Goal: Information Seeking & Learning: Check status

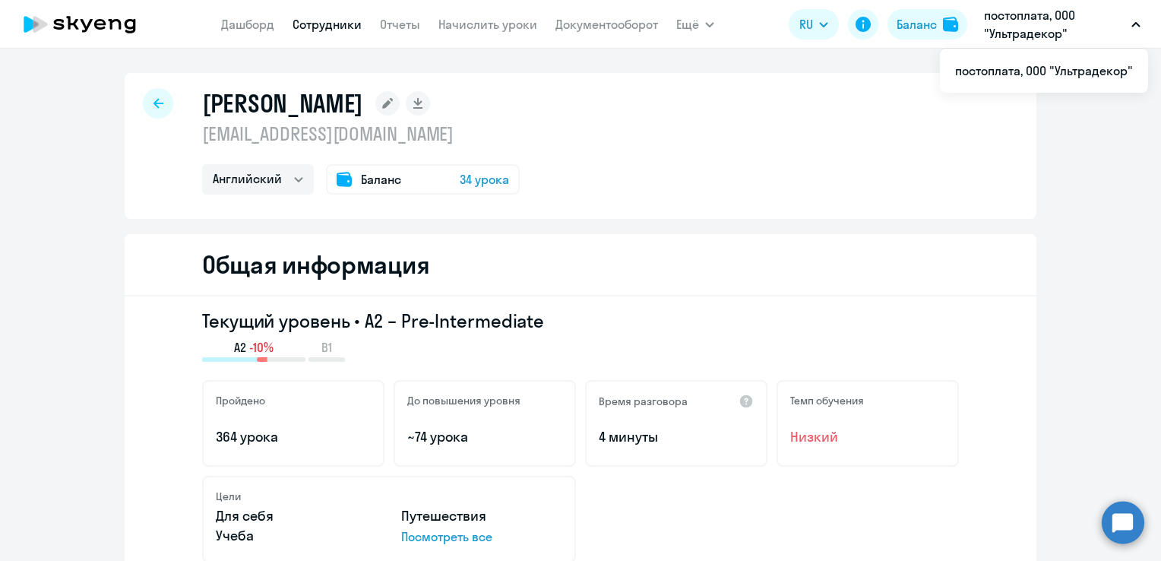
select select "english"
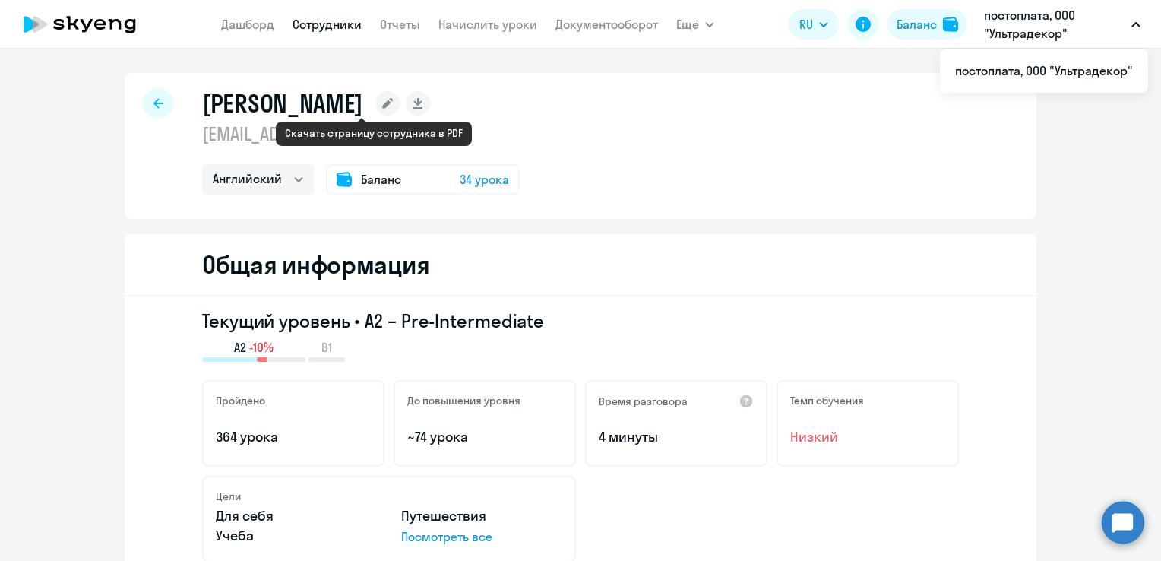
click at [406, 103] on rect at bounding box center [418, 103] width 24 height 24
select select "english"
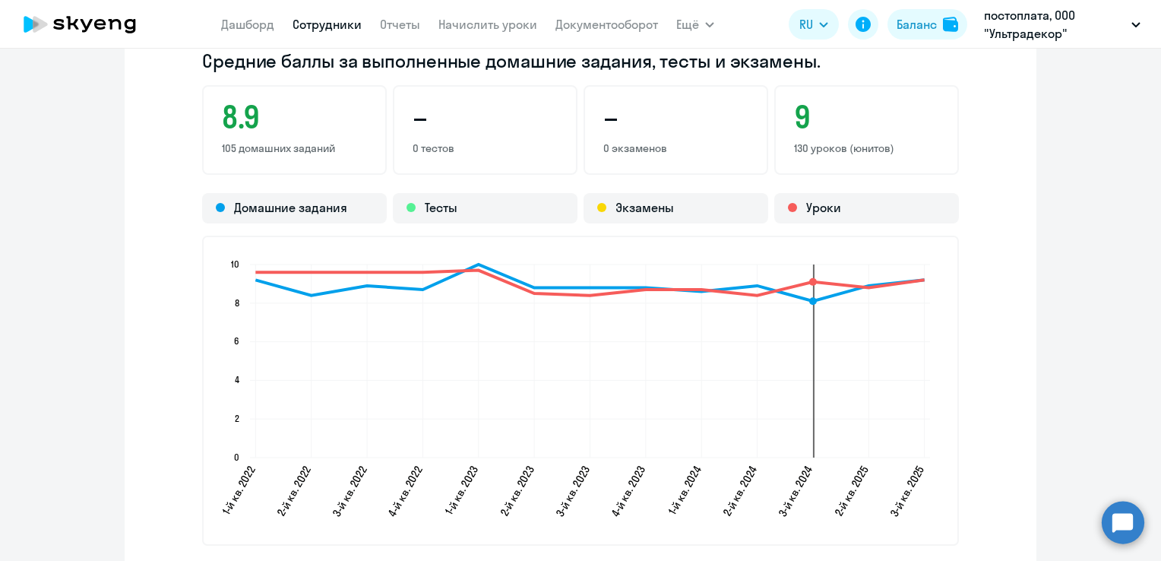
scroll to position [1367, 0]
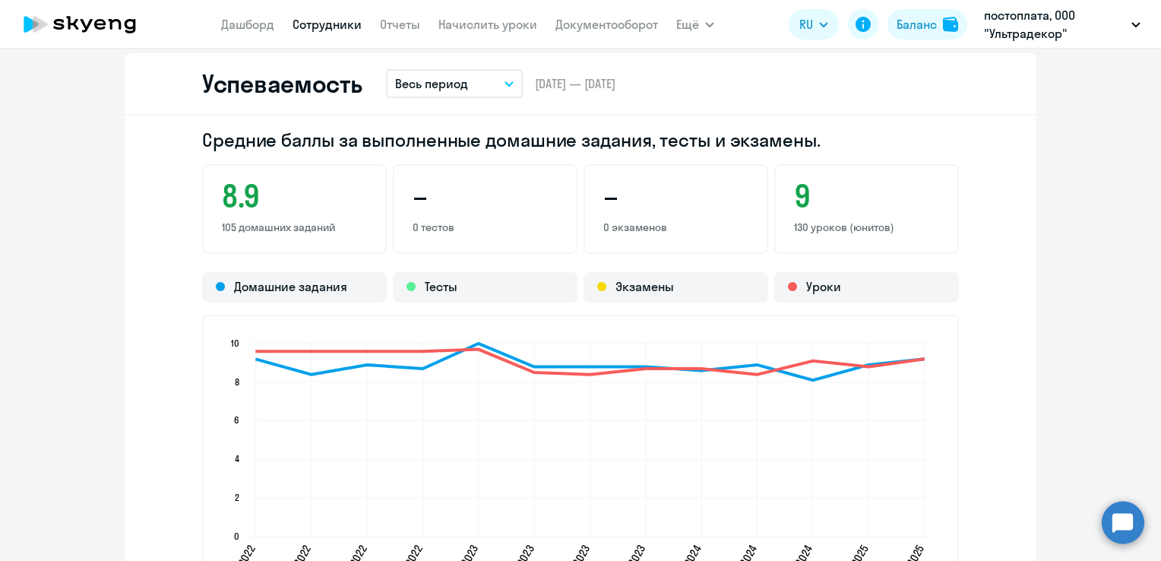
click at [672, 77] on div "Успеваемость Весь период Текущий месяц Прошлый месяц Текущий квартал [GEOGRAPHI…" at bounding box center [581, 84] width 912 height 62
click at [659, 82] on div "Успеваемость Весь период Текущий месяц Прошлый месяц Текущий квартал [GEOGRAPHI…" at bounding box center [581, 84] width 912 height 62
drag, startPoint x: 629, startPoint y: 135, endPoint x: 586, endPoint y: 135, distance: 42.5
click at [628, 135] on h2 "Средние баллы за выполненные домашние задания, тесты и экзамены." at bounding box center [580, 140] width 757 height 24
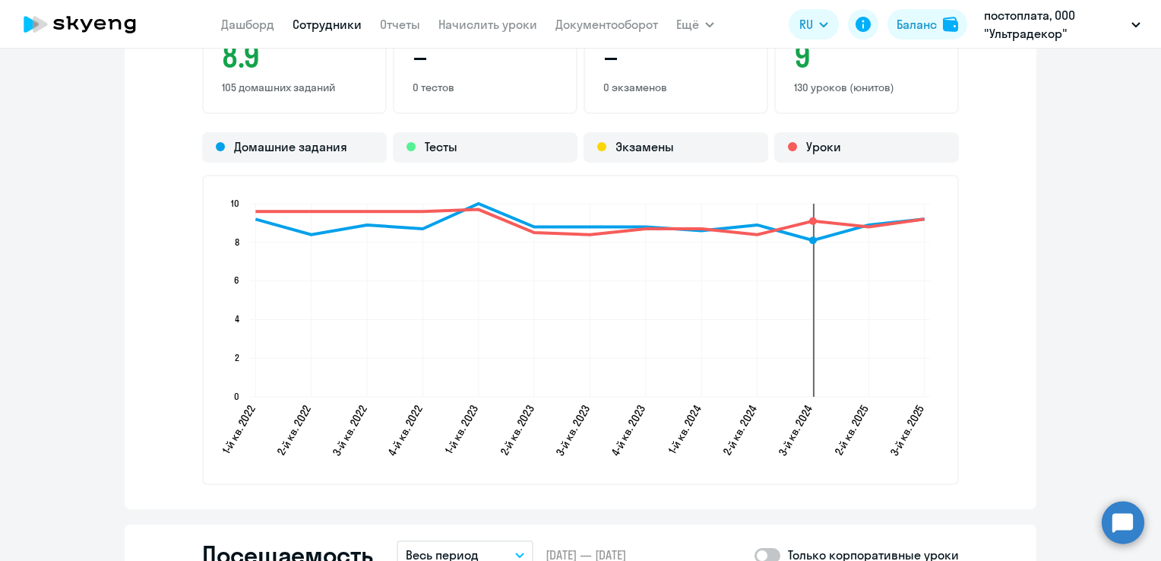
scroll to position [1747, 0]
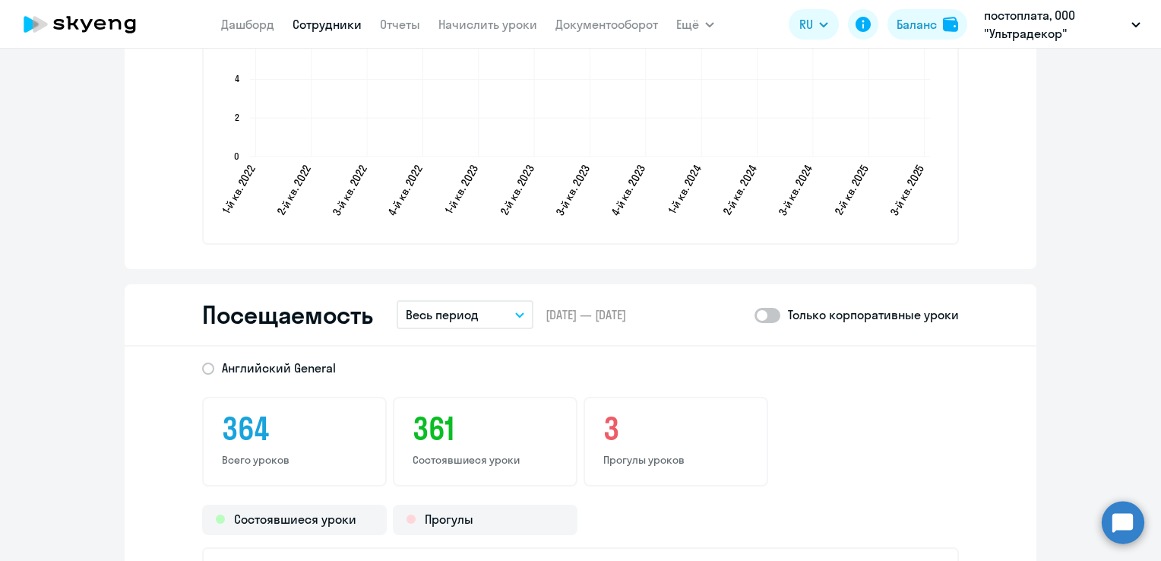
click at [711, 287] on div "Посещаемость Весь период – [DATE] — [DATE] Только корпоративные уроки" at bounding box center [581, 315] width 912 height 62
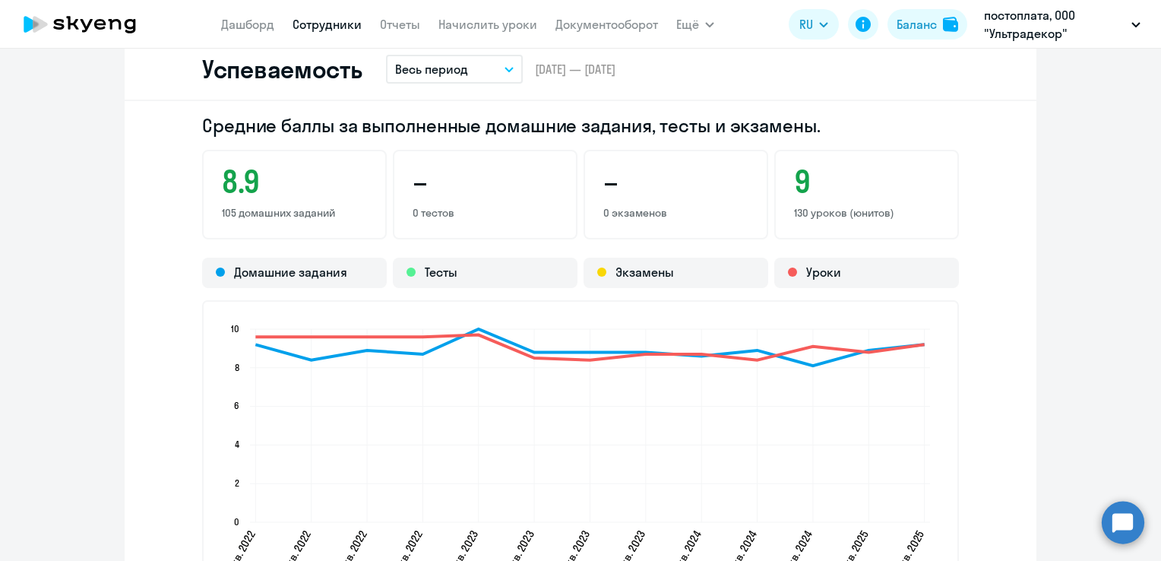
scroll to position [1291, 0]
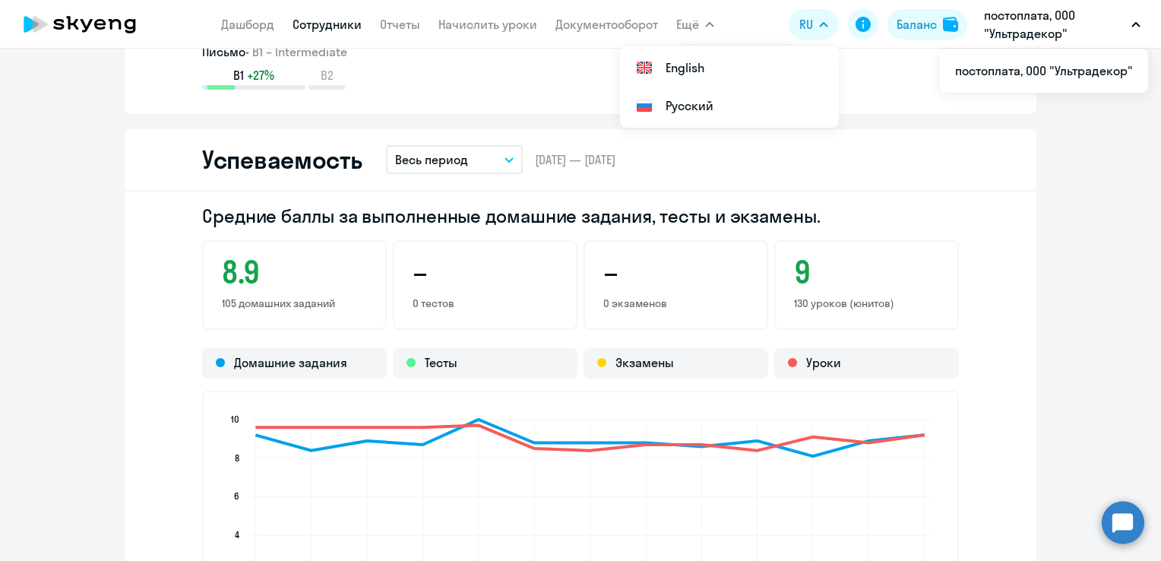
click at [694, 29] on span "Ещё" at bounding box center [687, 24] width 23 height 18
click at [587, 73] on div "B1 +27% B2" at bounding box center [580, 78] width 757 height 23
click at [390, 23] on link "Отчеты" at bounding box center [400, 24] width 40 height 15
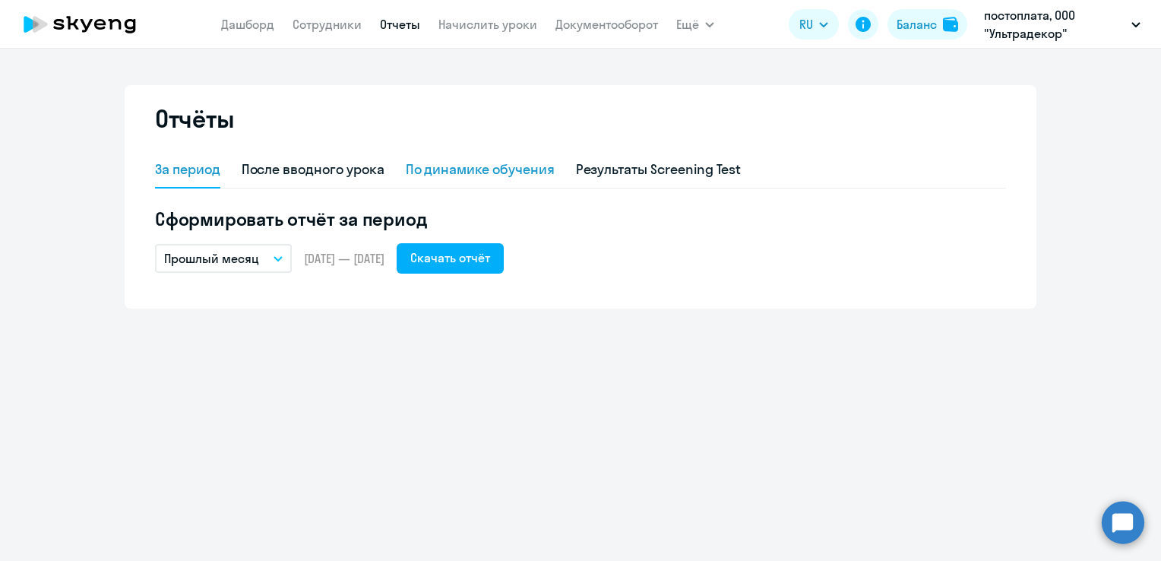
click at [462, 169] on div "По динамике обучения" at bounding box center [480, 170] width 149 height 20
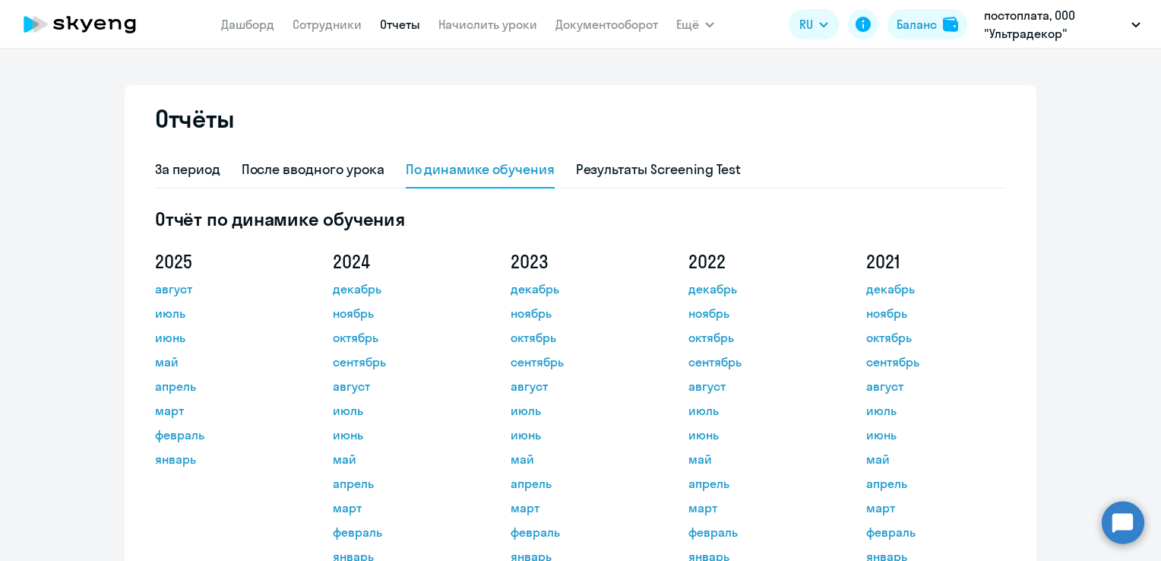
scroll to position [76, 0]
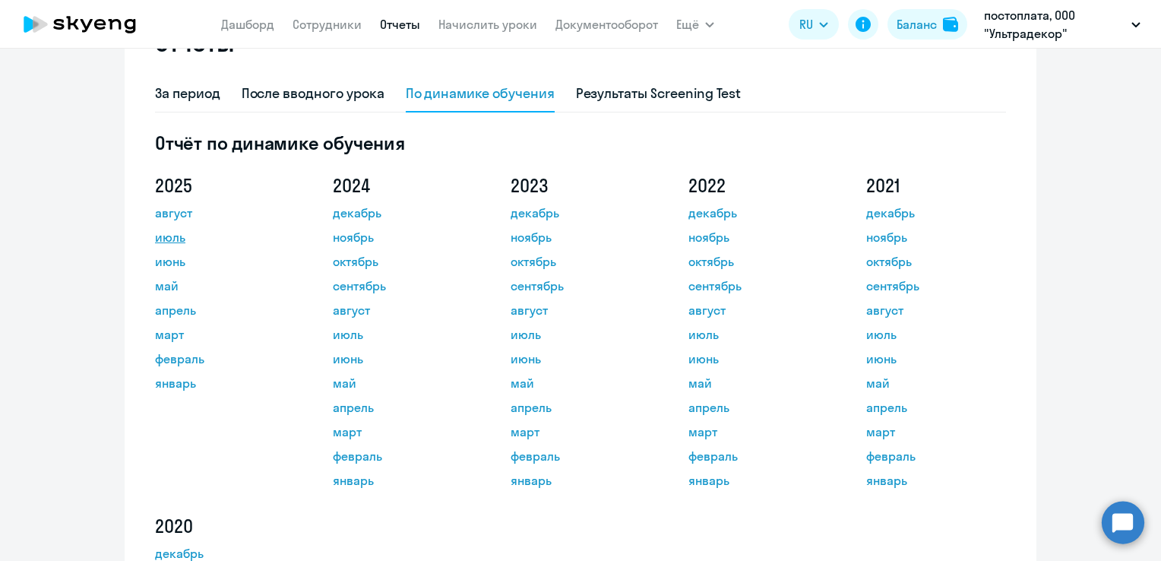
click at [178, 242] on link "июль" at bounding box center [223, 237] width 137 height 18
click at [1135, 190] on ng-component "Отчёты За период После вводного урока По динамике обучения Результаты Screening…" at bounding box center [580, 343] width 1161 height 668
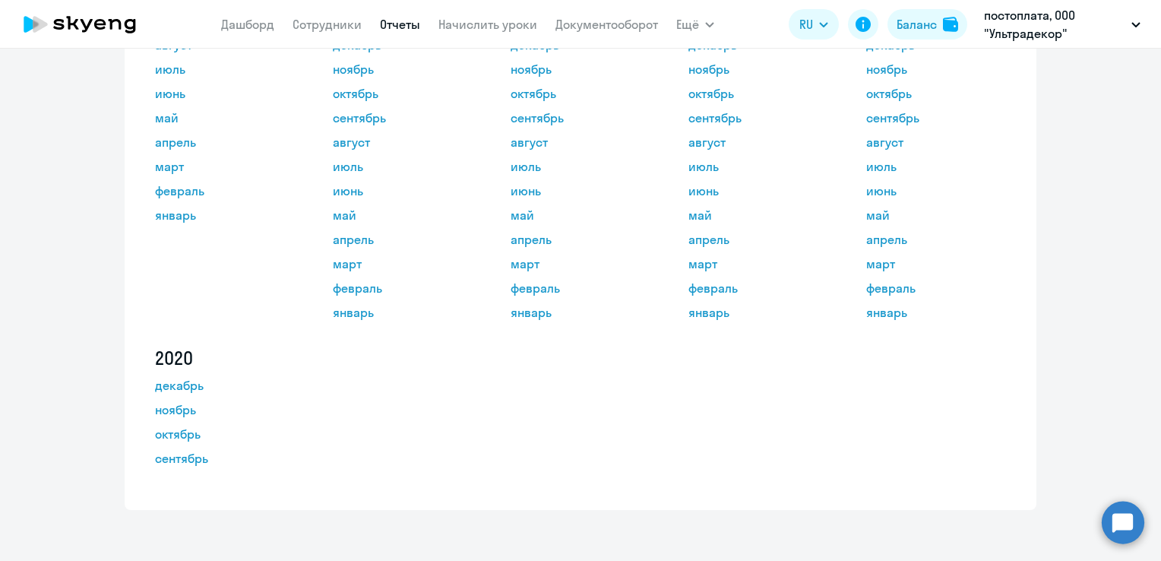
scroll to position [0, 0]
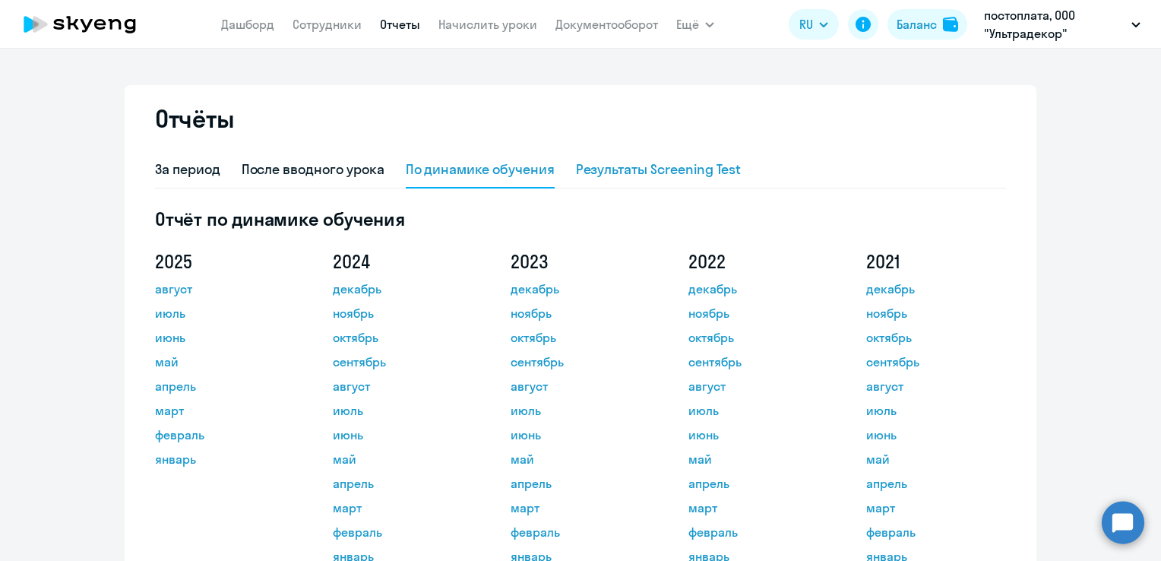
click at [605, 160] on div "Результаты Screening Test" at bounding box center [659, 170] width 166 height 20
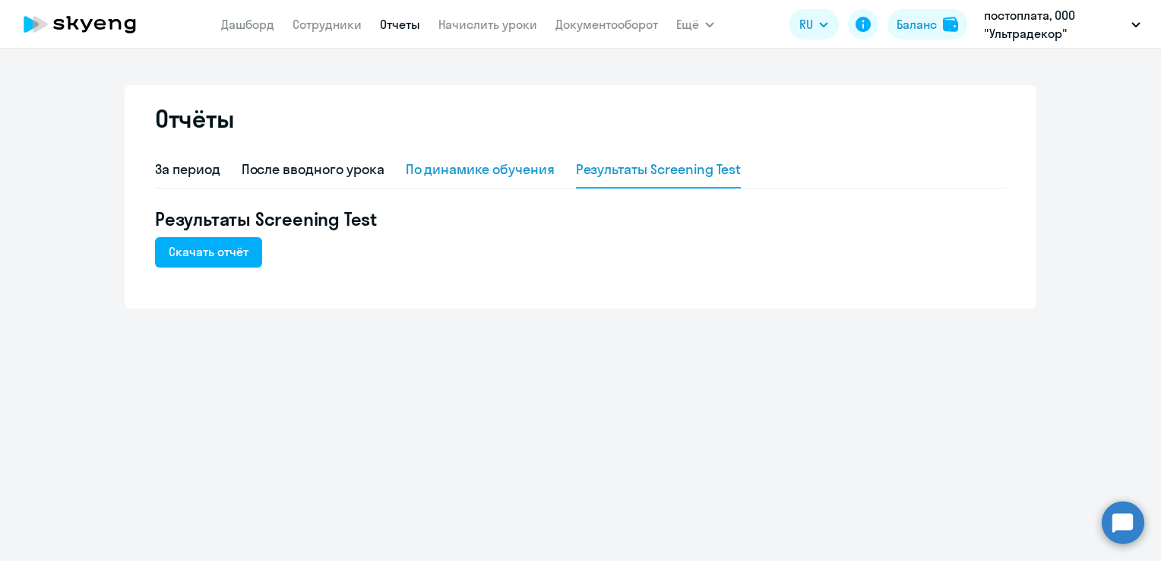
click at [507, 169] on div "По динамике обучения" at bounding box center [480, 170] width 149 height 20
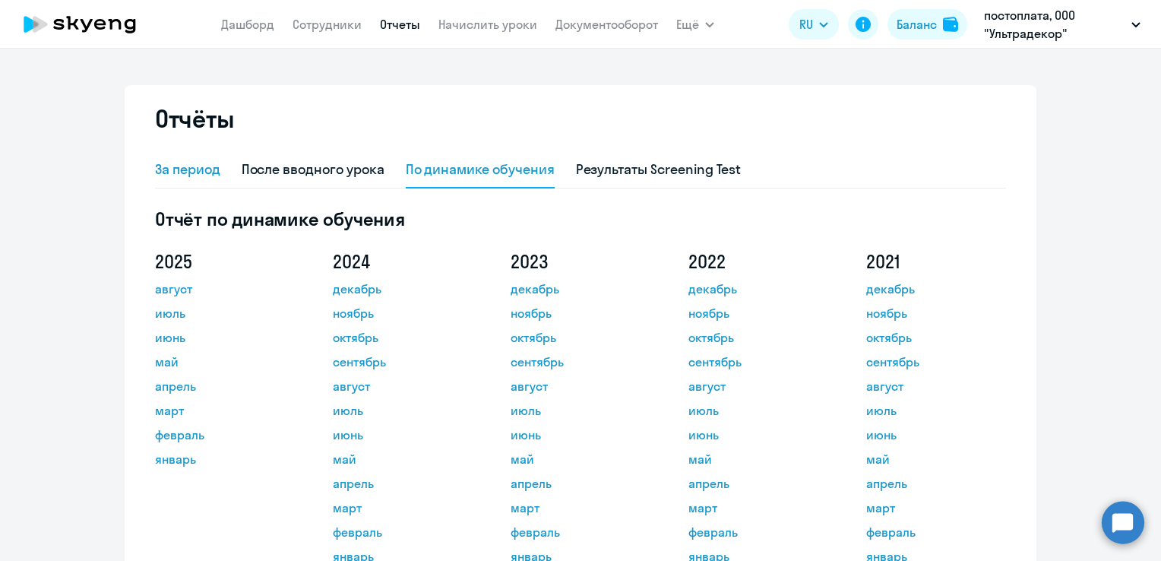
click at [213, 179] on div "За период" at bounding box center [187, 170] width 65 height 20
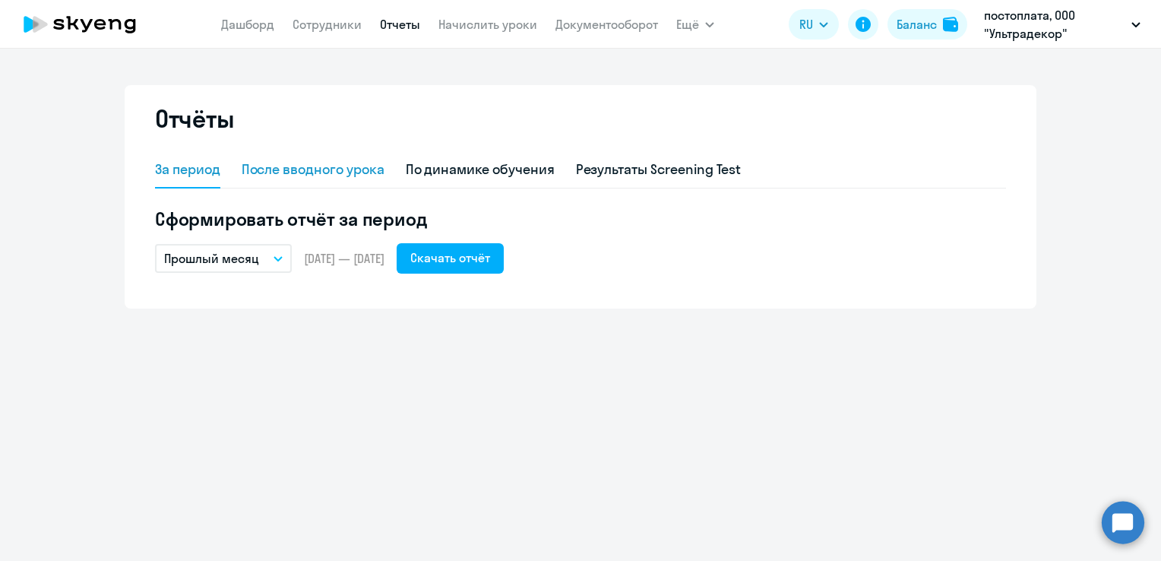
click at [275, 166] on div "После вводного урока" at bounding box center [313, 170] width 143 height 20
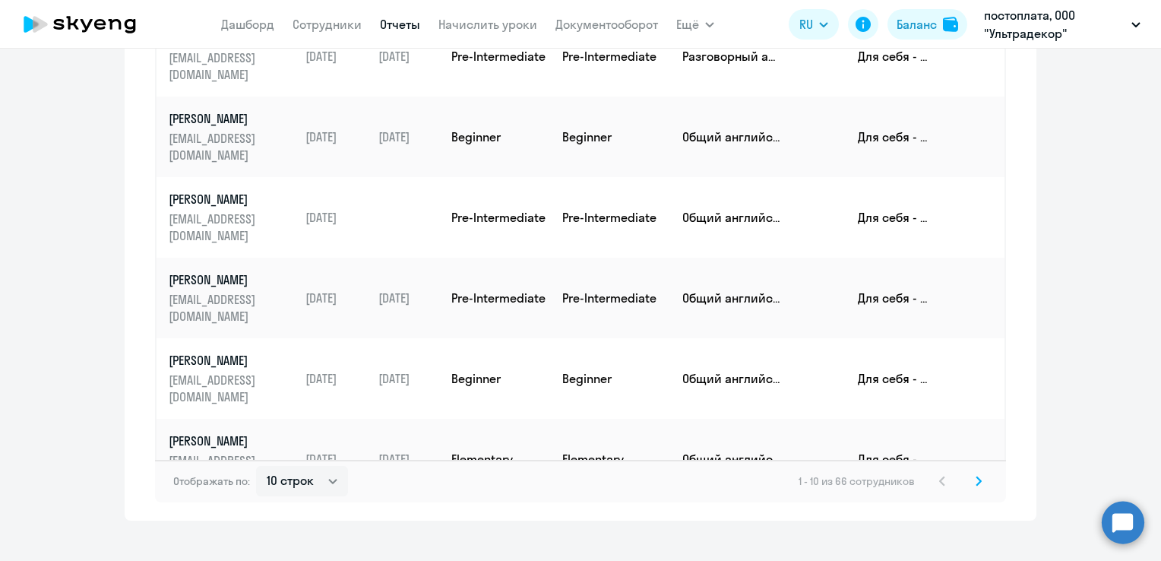
scroll to position [493, 0]
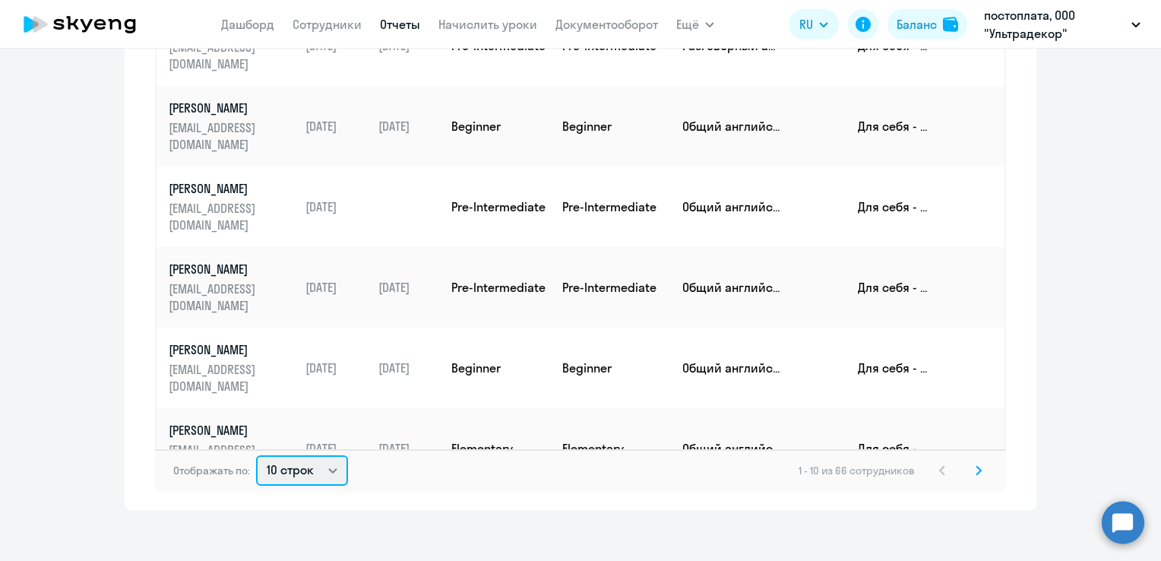
click at [295, 479] on select "10 строк 30 строк 50 строк" at bounding box center [302, 470] width 92 height 30
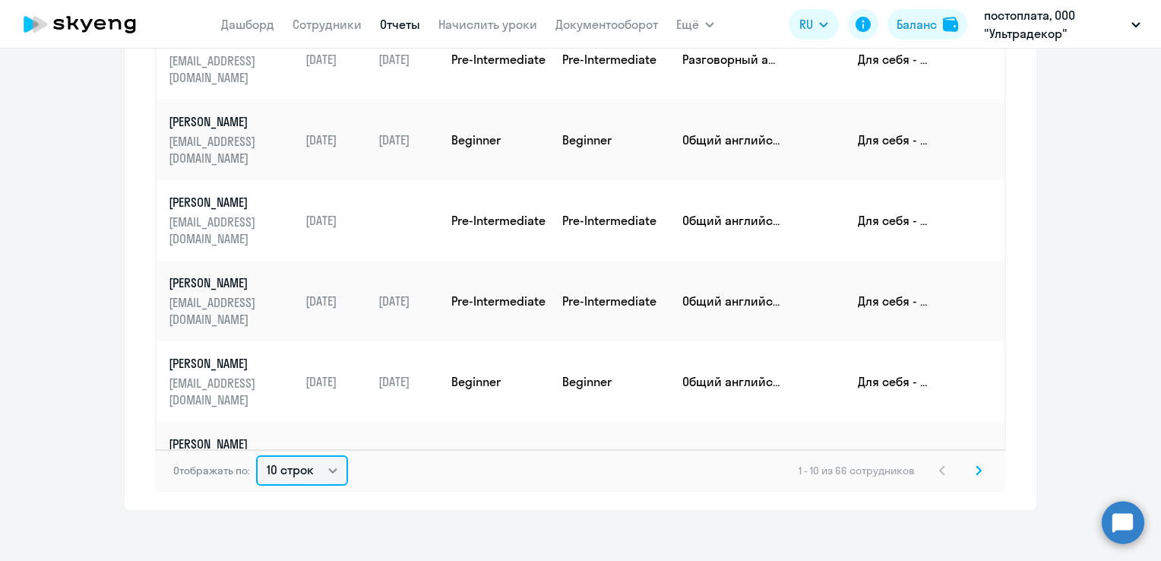
scroll to position [417, 0]
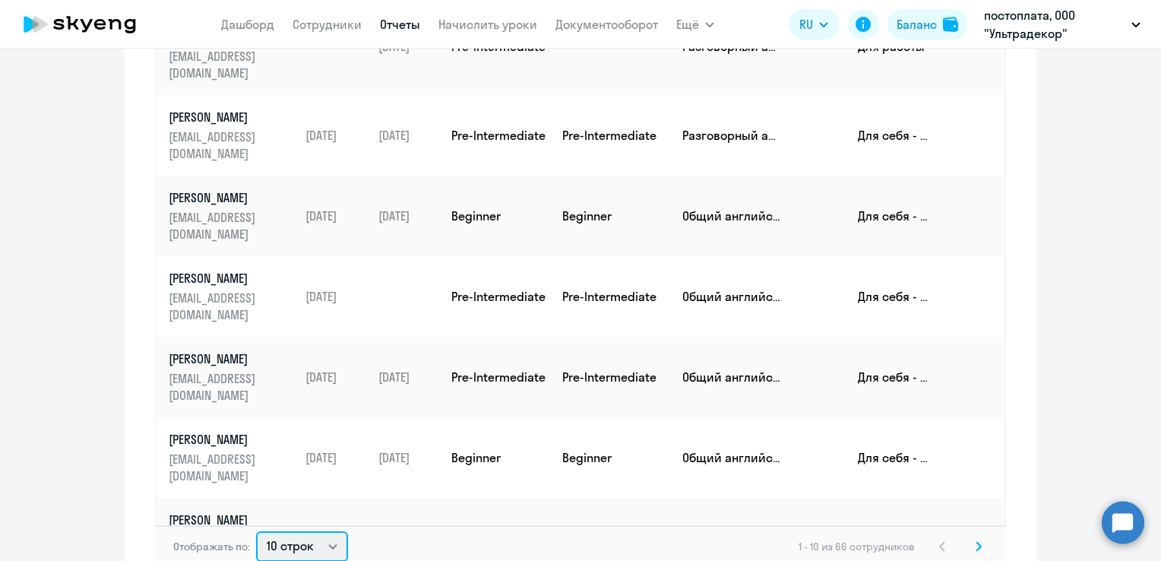
click at [321, 548] on select "10 строк 30 строк 50 строк" at bounding box center [302, 546] width 92 height 30
click at [256, 531] on select "10 строк 30 строк 50 строк" at bounding box center [302, 546] width 92 height 30
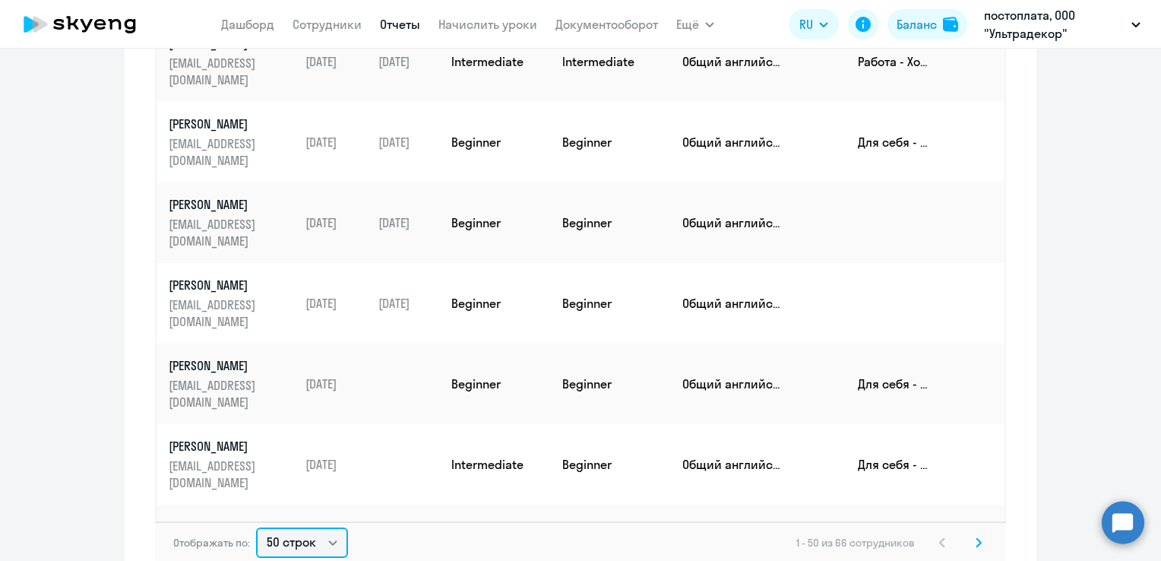
scroll to position [493, 0]
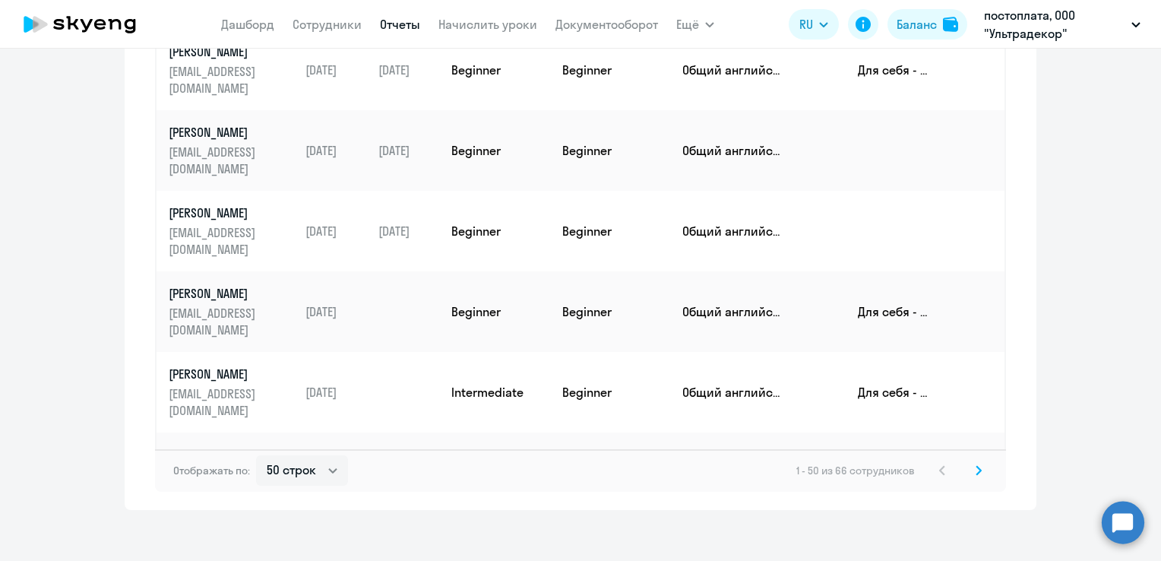
click at [969, 466] on svg-icon at bounding box center [978, 470] width 18 height 18
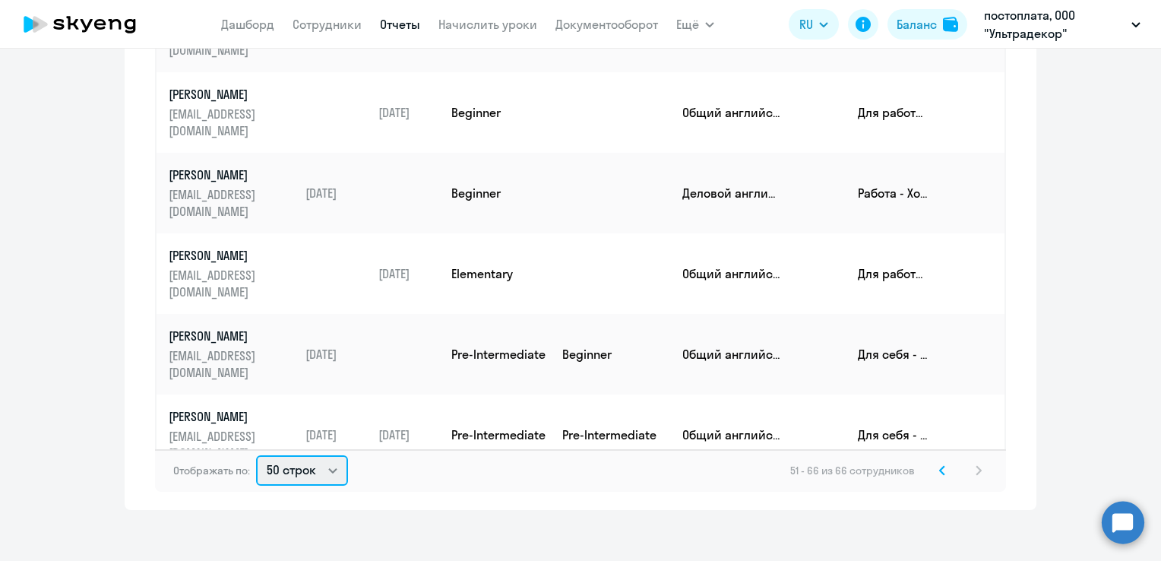
click at [326, 469] on select "10 строк 30 строк 50 строк" at bounding box center [302, 470] width 92 height 30
click at [256, 455] on select "10 строк 30 строк 50 строк" at bounding box center [302, 470] width 92 height 30
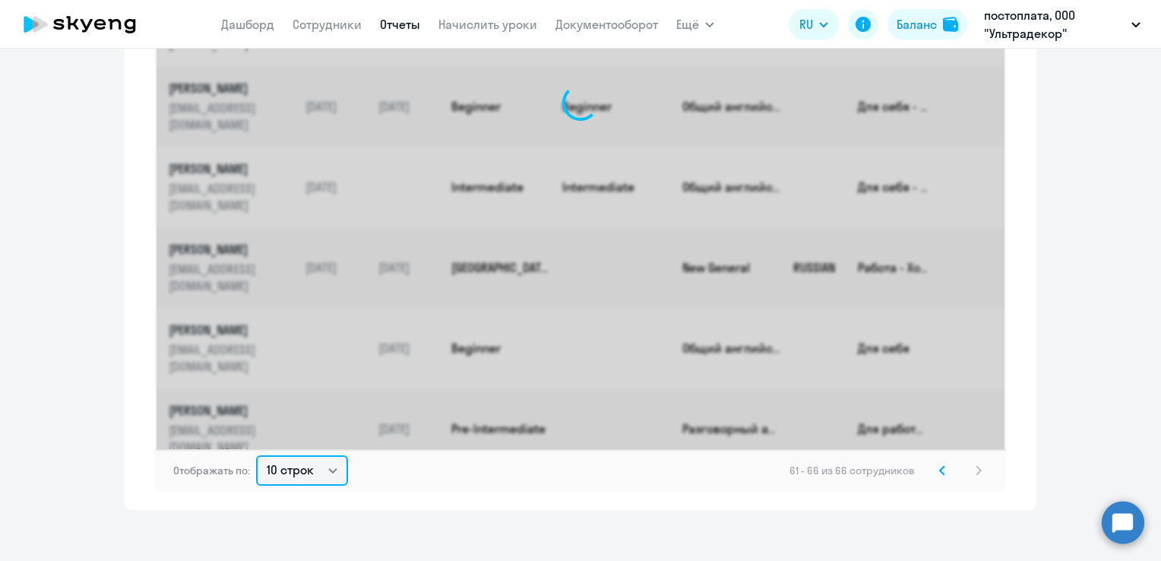
scroll to position [252, 0]
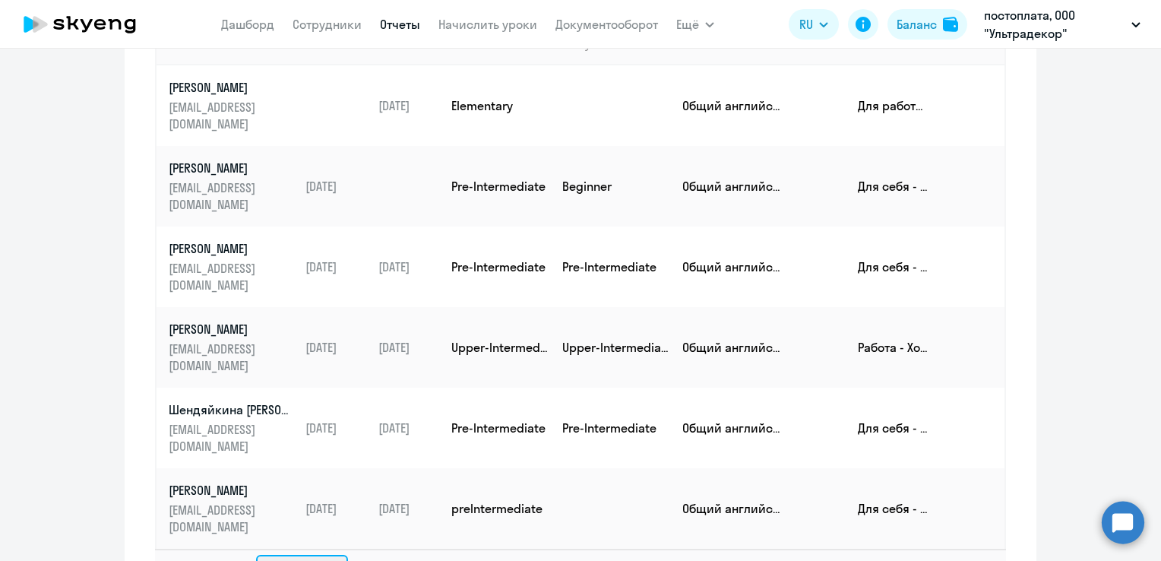
click at [282, 555] on select "10 строк 30 строк 50 строк" at bounding box center [302, 570] width 92 height 30
select select "50"
click at [256, 555] on select "10 строк 30 строк 50 строк" at bounding box center [302, 570] width 92 height 30
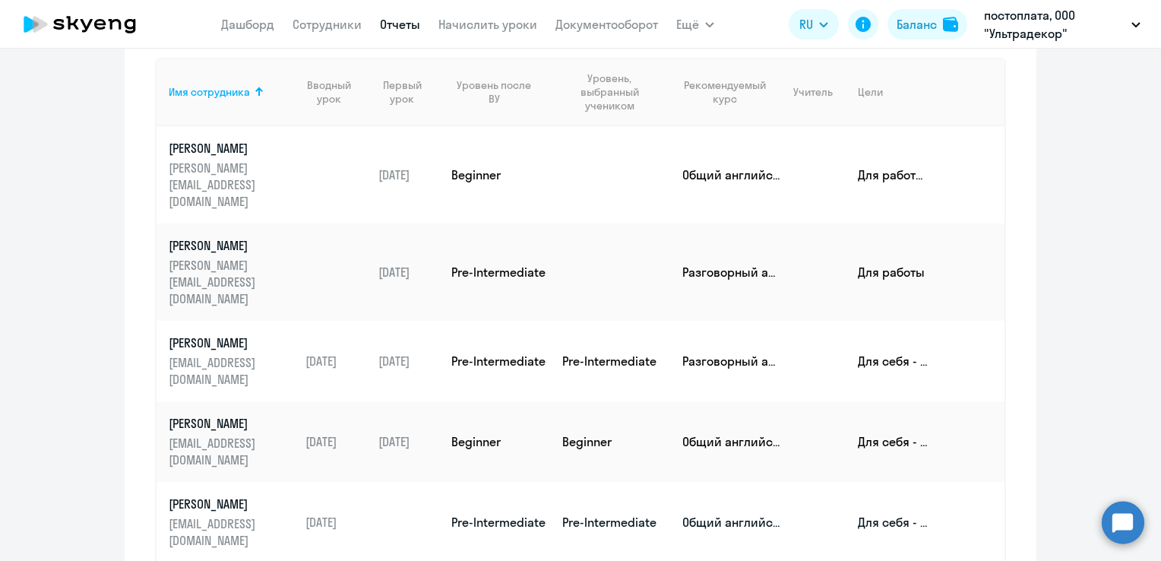
scroll to position [189, 0]
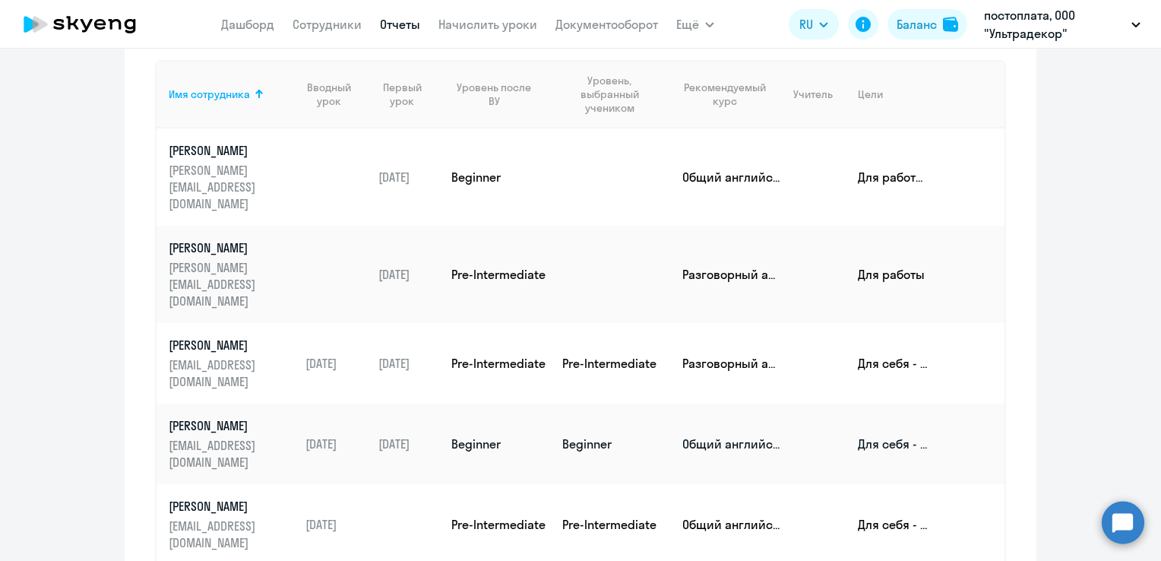
click at [293, 403] on td "[DATE]" at bounding box center [329, 443] width 73 height 81
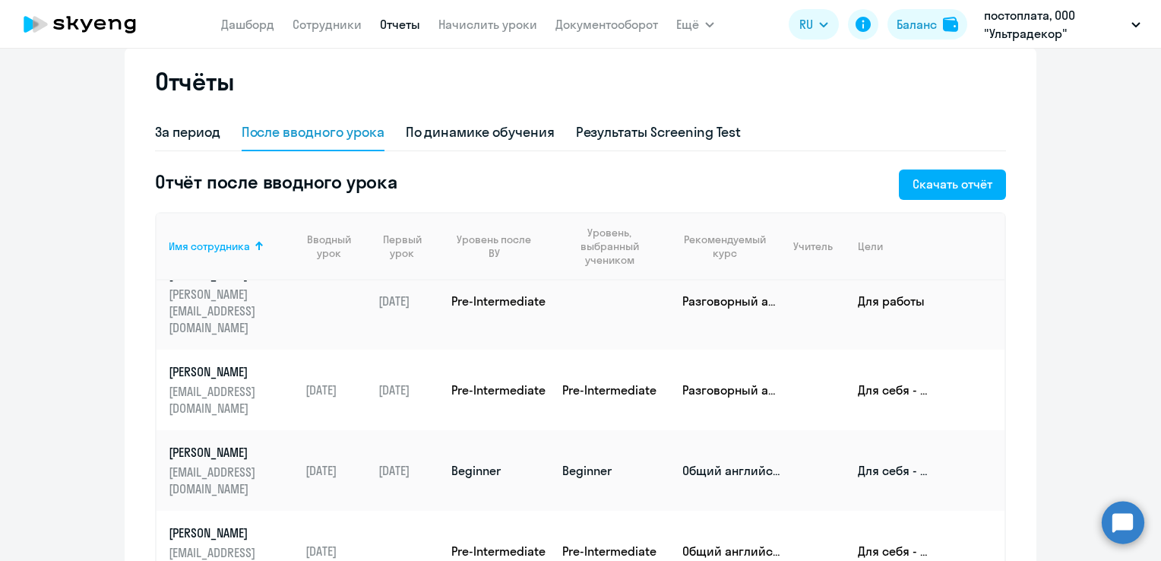
scroll to position [152, 0]
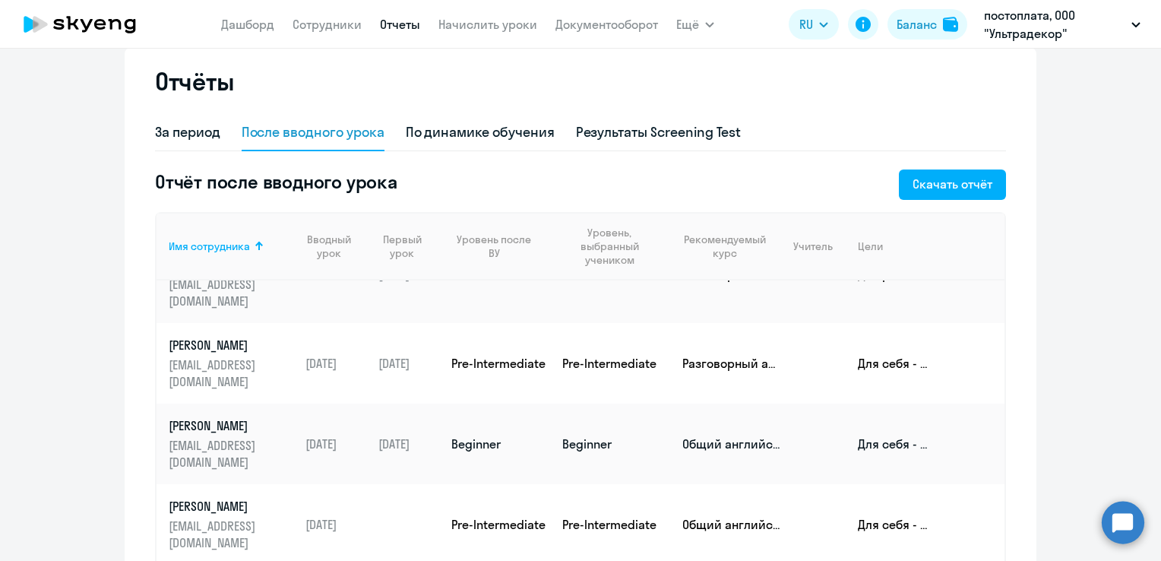
click at [460, 403] on td "Beginner" at bounding box center [494, 443] width 111 height 81
click at [466, 403] on td "Beginner" at bounding box center [494, 443] width 111 height 81
click at [500, 134] on div "По динамике обучения" at bounding box center [480, 132] width 149 height 20
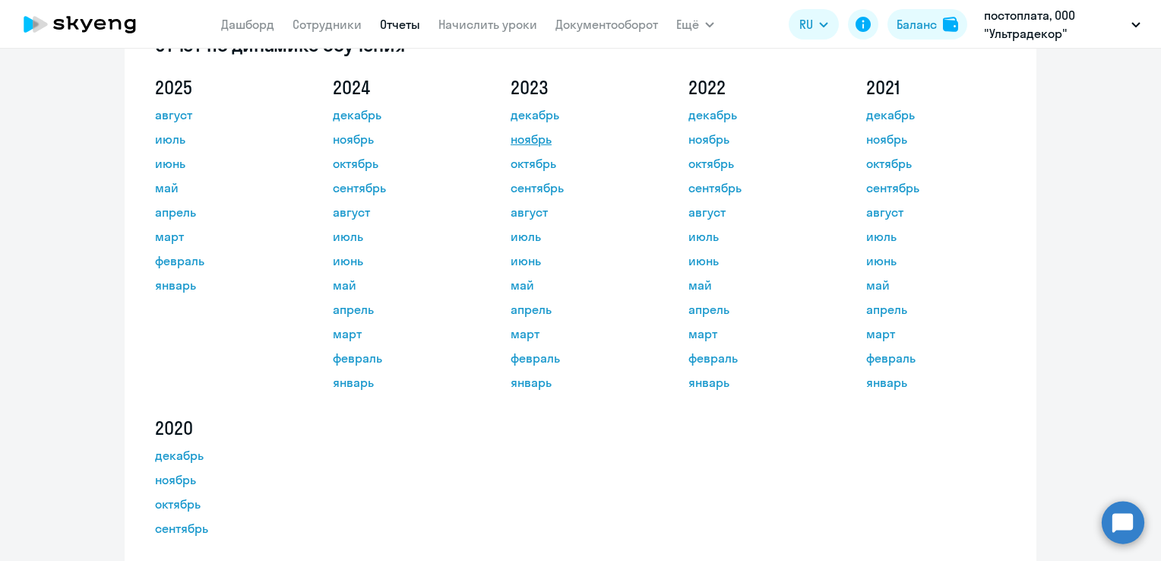
scroll to position [0, 0]
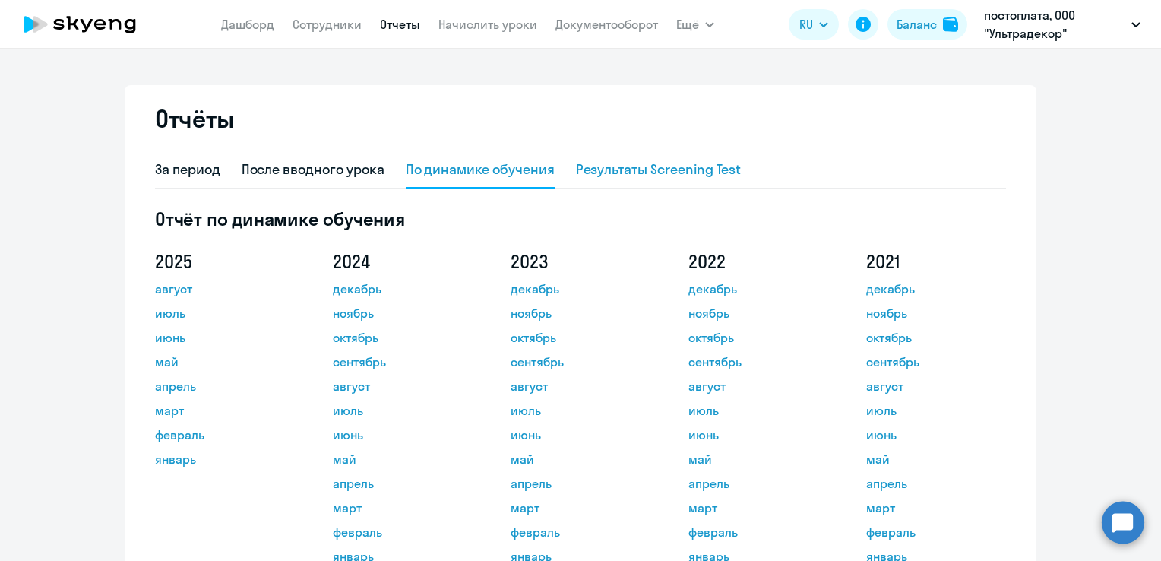
click at [586, 167] on div "Результаты Screening Test" at bounding box center [659, 170] width 166 height 20
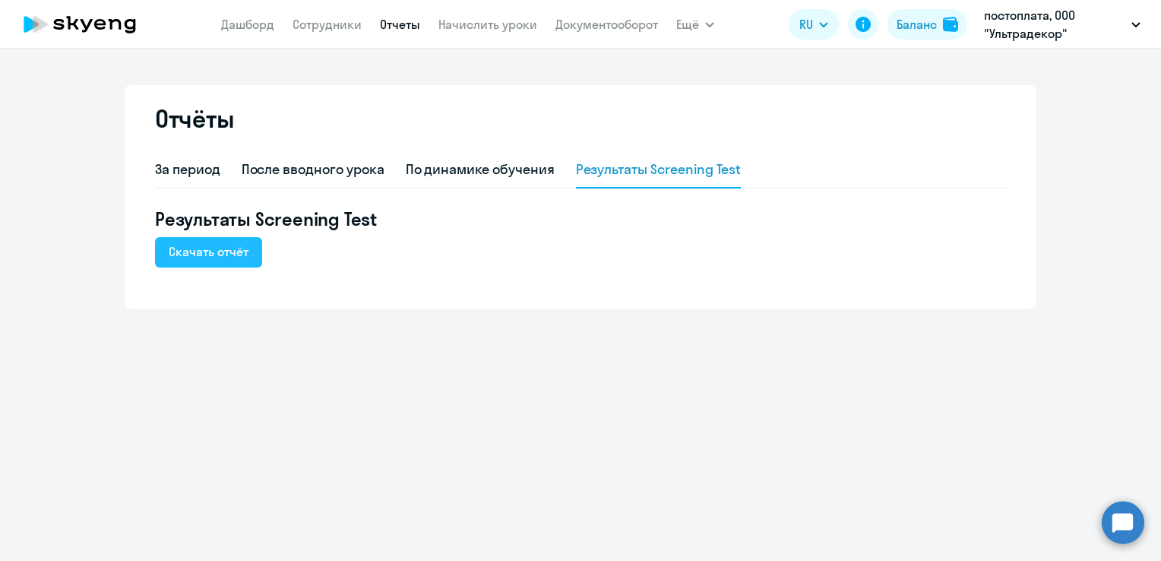
click at [174, 245] on div "Скачать отчёт" at bounding box center [209, 251] width 80 height 18
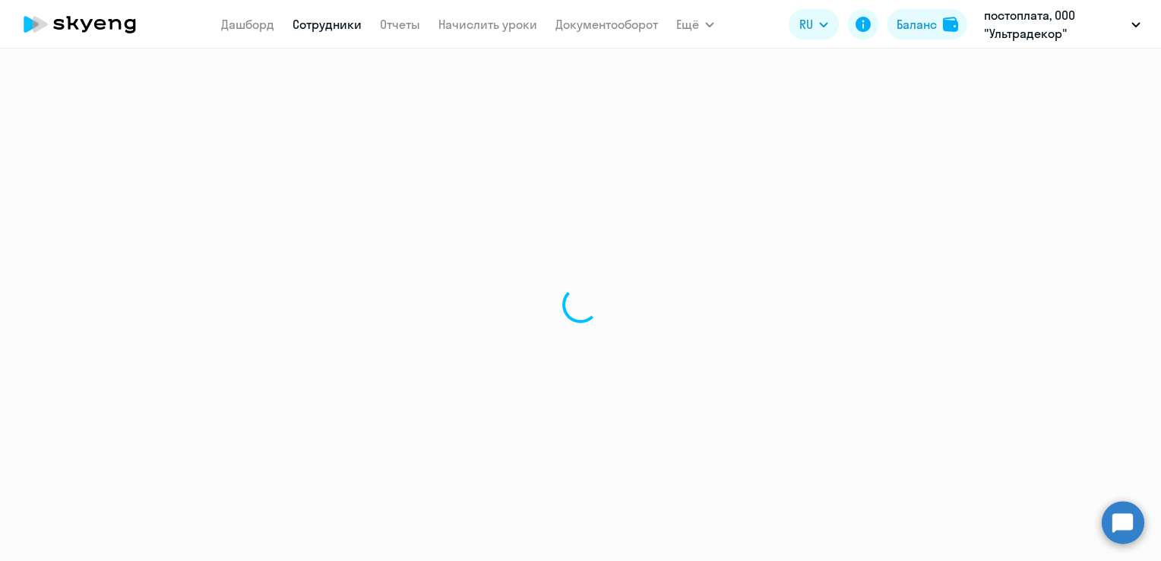
select select "english"
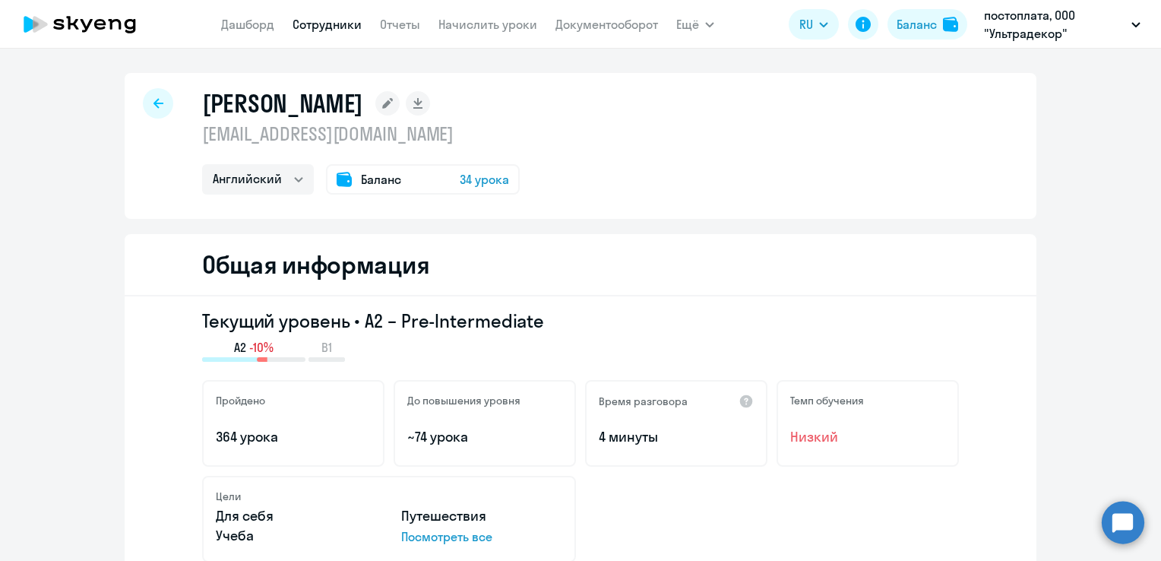
click at [373, 264] on h2 "Общая информация" at bounding box center [315, 264] width 227 height 30
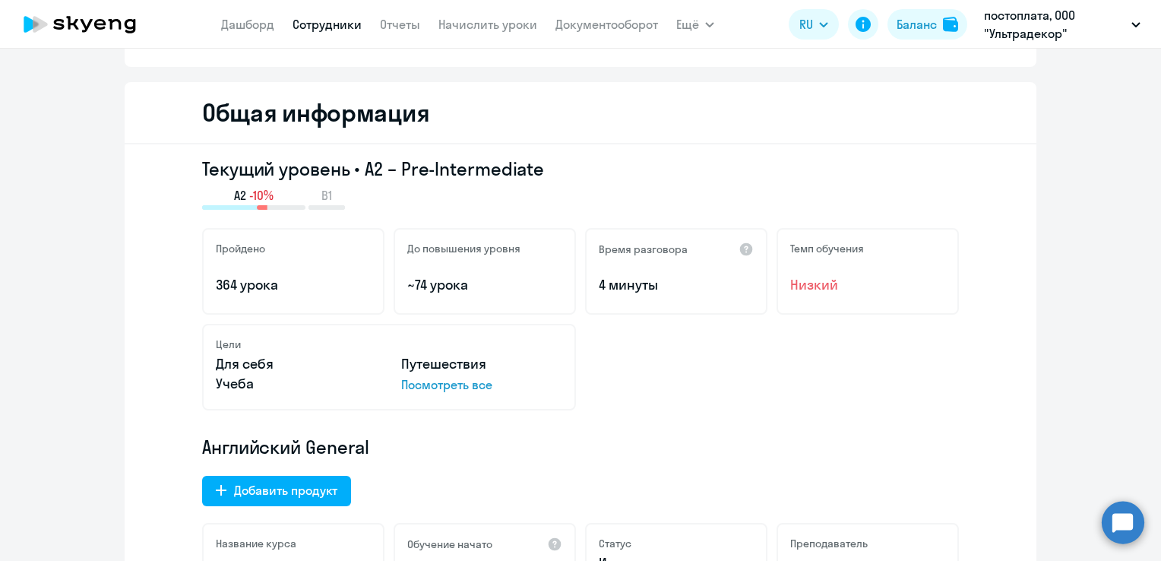
click at [445, 273] on div "До повышения уровня ~74 урока" at bounding box center [484, 271] width 182 height 87
click at [858, 232] on div "Темп обучения Низкий" at bounding box center [867, 271] width 182 height 87
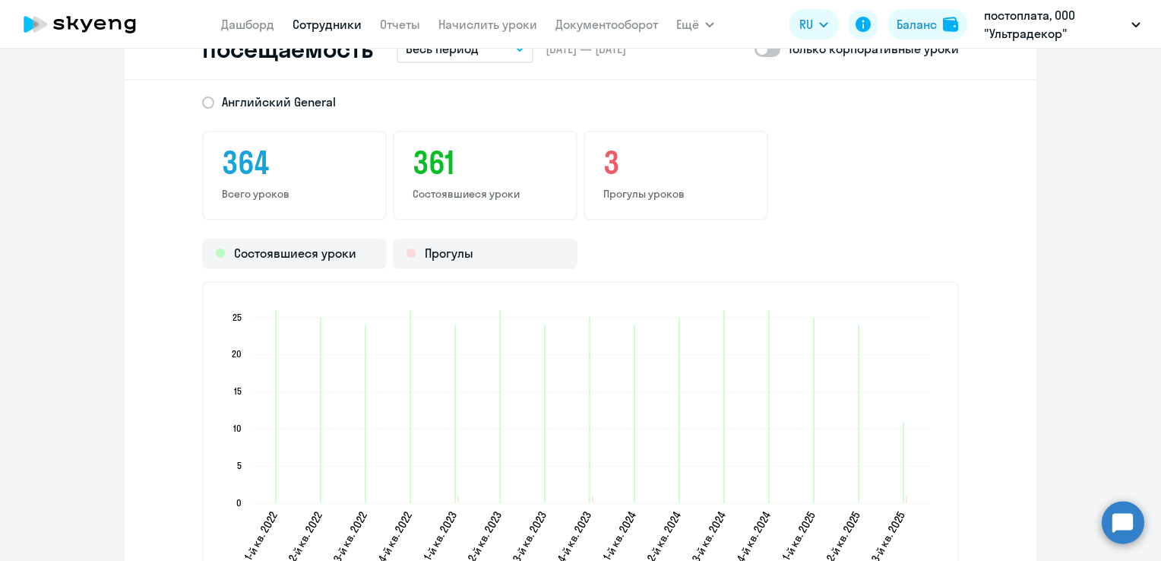
scroll to position [1888, 0]
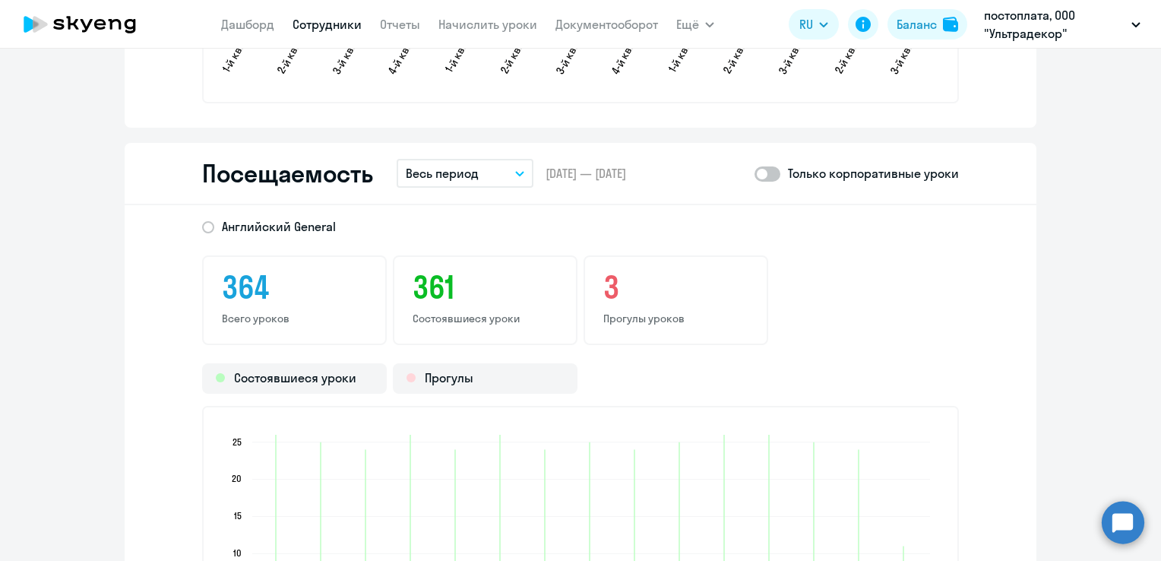
click at [520, 166] on button "Весь период" at bounding box center [465, 173] width 137 height 29
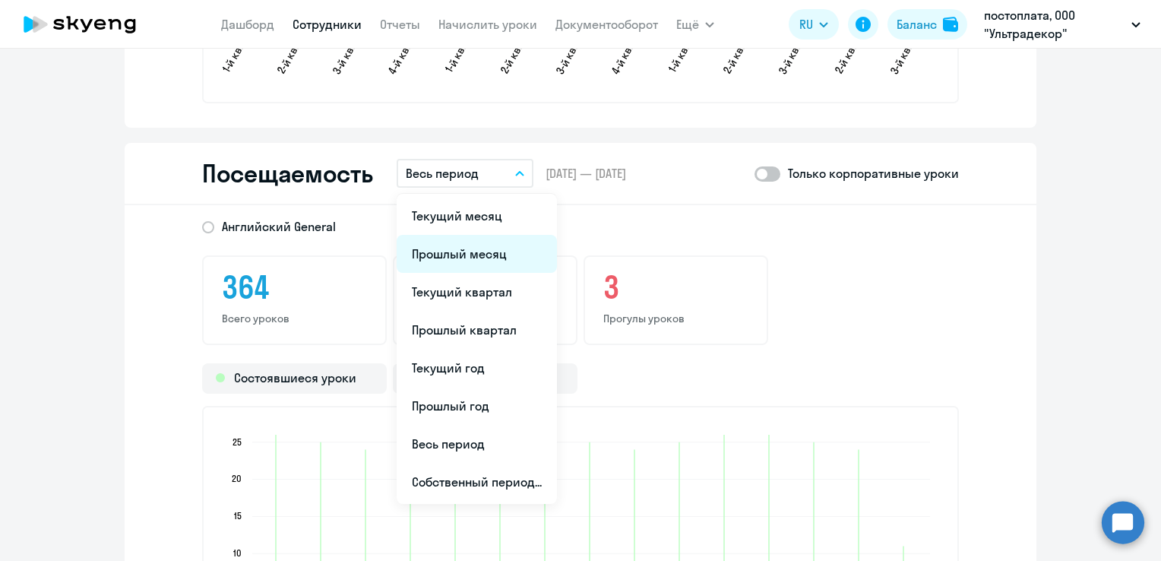
click at [508, 249] on li "Прошлый месяц" at bounding box center [477, 254] width 160 height 38
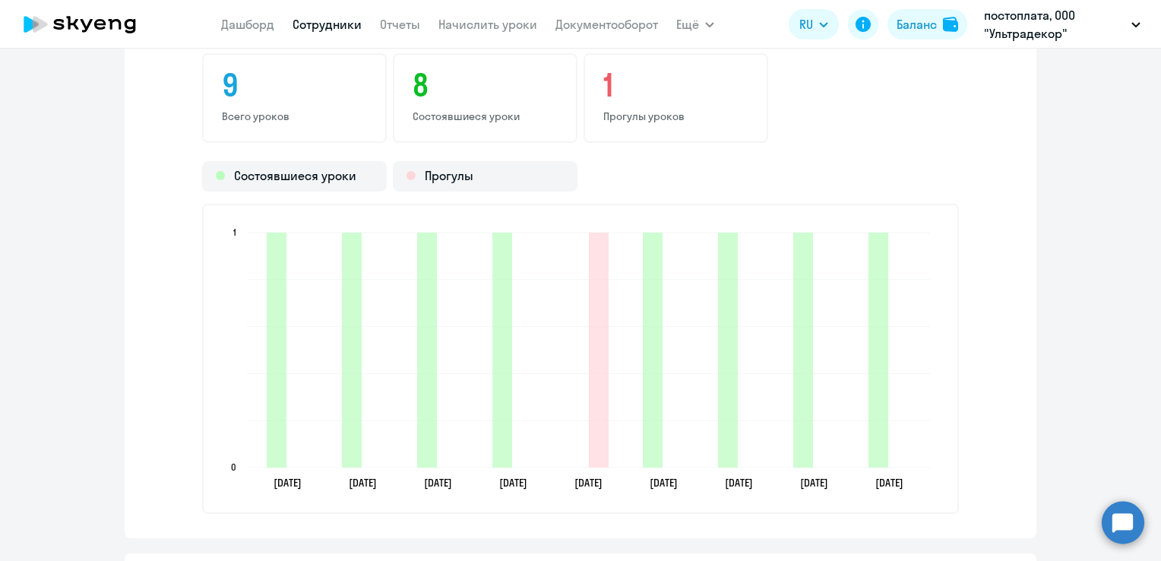
scroll to position [2116, 0]
